Goal: Task Accomplishment & Management: Manage account settings

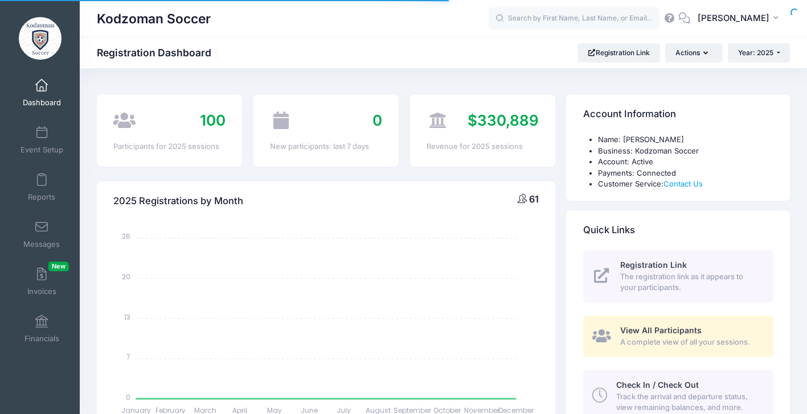
select select
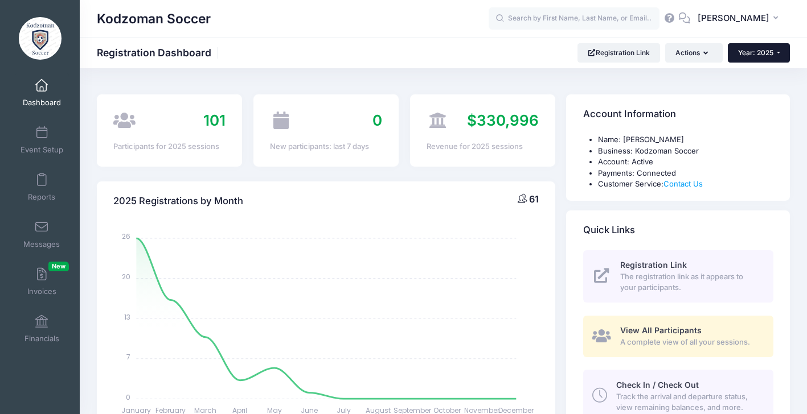
click at [754, 49] on span "Year: 2025" at bounding box center [755, 52] width 35 height 9
click at [752, 75] on link "Year: 2026" at bounding box center [764, 74] width 74 height 15
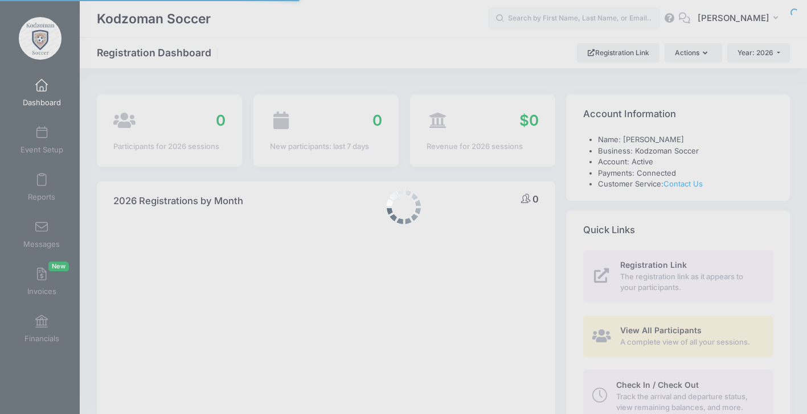
select select
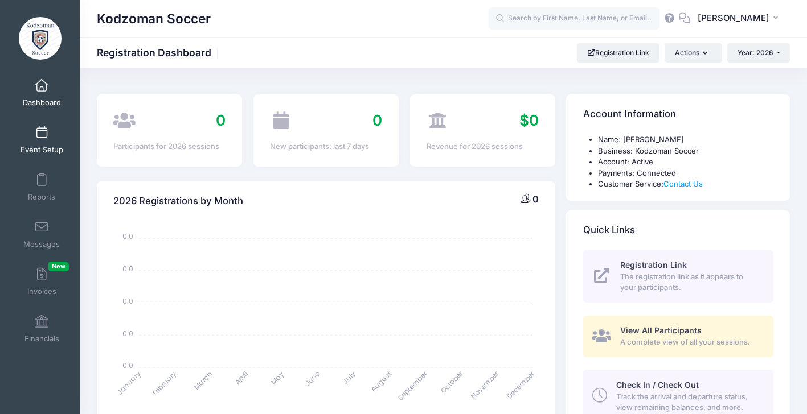
click at [42, 127] on span at bounding box center [42, 133] width 0 height 13
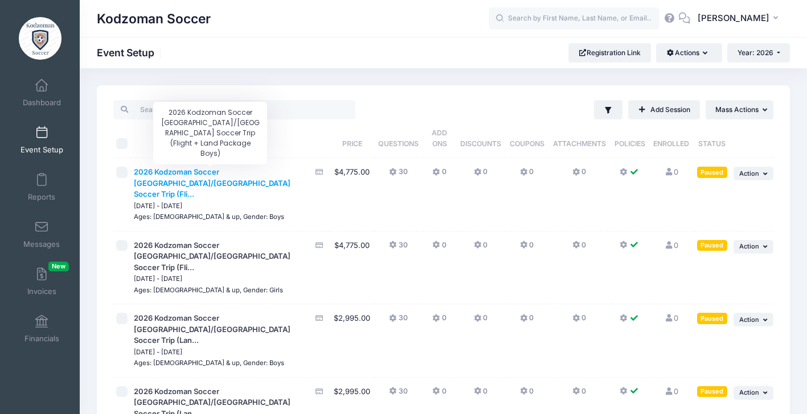
click at [192, 173] on span "2026 Kodzoman Soccer [GEOGRAPHIC_DATA]/[GEOGRAPHIC_DATA] Soccer Trip (Fli..." at bounding box center [212, 182] width 157 height 31
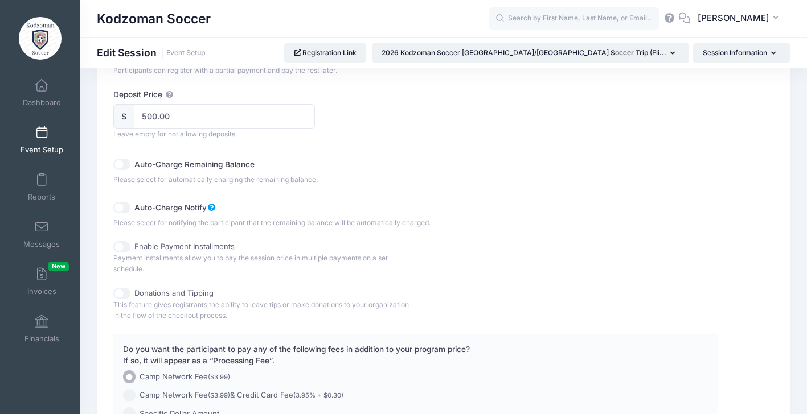
scroll to position [618, 0]
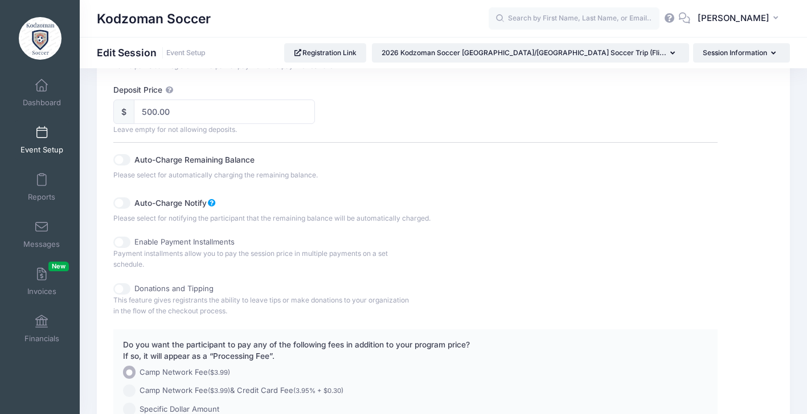
click at [121, 237] on input "Enable Payment Installments" at bounding box center [121, 242] width 17 height 11
checkbox input "true"
checkbox input "false"
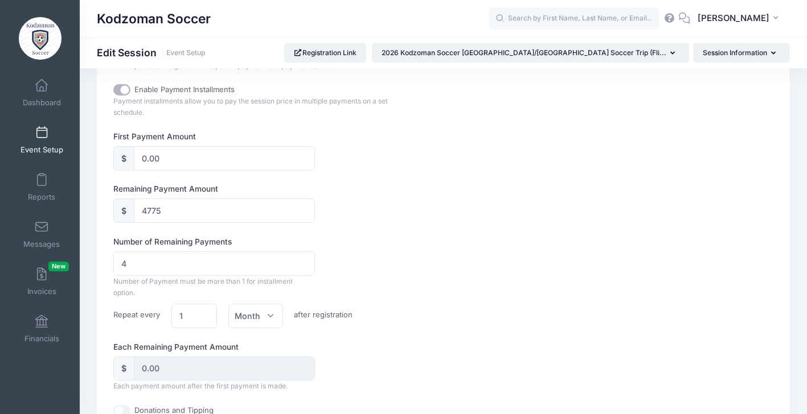
click at [540, 253] on div "Number of Remaining Payments 4 Number of Payment must be more than 1 for instal…" at bounding box center [414, 282] width 603 height 92
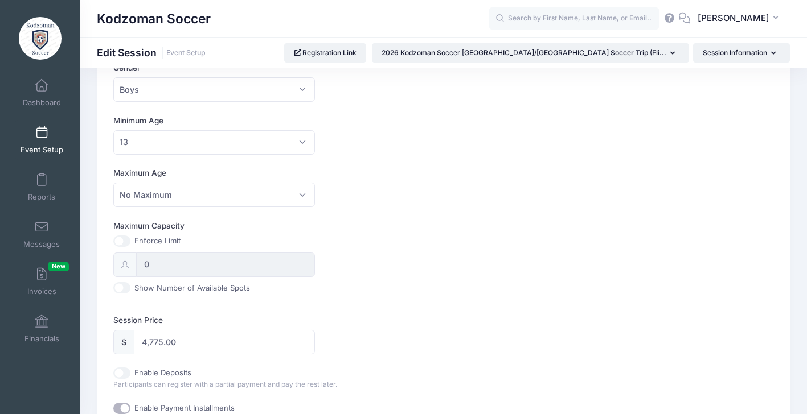
scroll to position [290, 0]
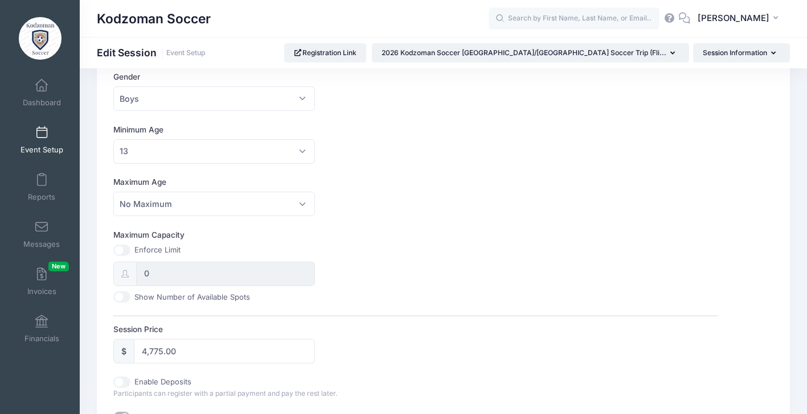
click at [42, 136] on span at bounding box center [42, 133] width 0 height 13
